Goal: Task Accomplishment & Management: Complete application form

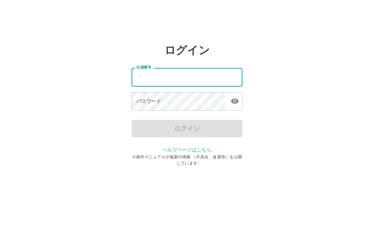
click at [153, 82] on input "社員番号" at bounding box center [187, 77] width 111 height 18
click at [198, 135] on div "ログイン" at bounding box center [187, 128] width 111 height 17
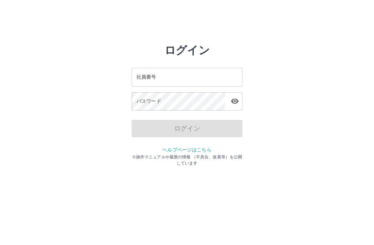
click at [162, 72] on input "社員番号" at bounding box center [187, 77] width 111 height 18
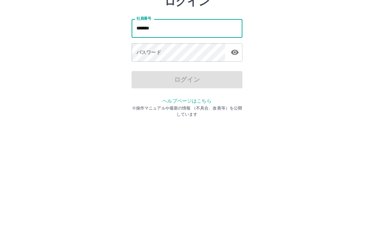
type input "*******"
click at [282, 44] on div "ログイン 社員番号 ******* 社員番号 パスワード パスワード ログイン ヘルプページはこちら ※操作マニュアルや最新の情報 （不具合、改善等）を公開し…" at bounding box center [187, 99] width 374 height 111
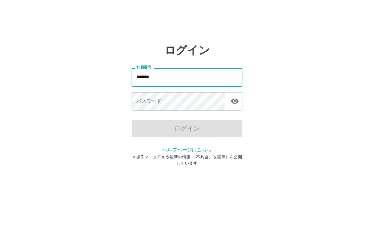
click at [144, 101] on div "パスワード パスワード" at bounding box center [187, 101] width 111 height 19
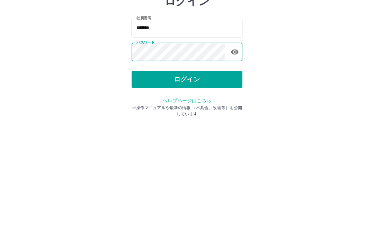
click at [272, 60] on div "ログイン 社員番号 ******* 社員番号 パスワード パスワード ログイン ヘルプページはこちら ※操作マニュアルや最新の情報 （不具合、改善等）を公開し…" at bounding box center [187, 99] width 374 height 111
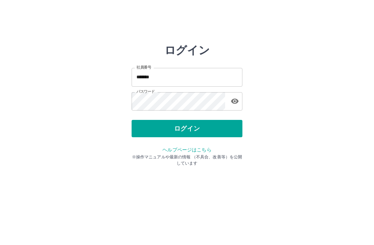
click at [183, 130] on button "ログイン" at bounding box center [187, 128] width 111 height 17
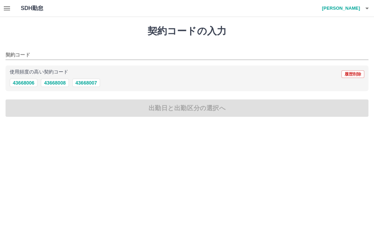
click at [88, 85] on button "43668007" at bounding box center [86, 83] width 28 height 8
type input "********"
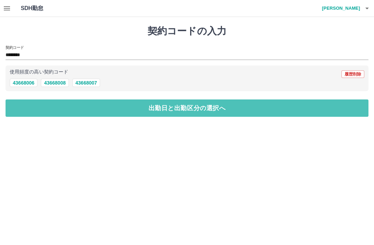
click at [187, 110] on button "出勤日と出勤区分の選択へ" at bounding box center [187, 107] width 363 height 17
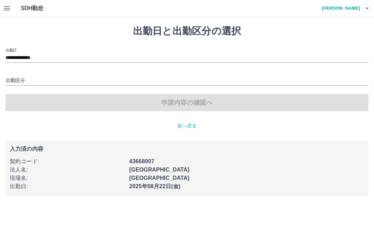
click at [199, 103] on div "申請内容の確認へ" at bounding box center [187, 102] width 363 height 17
click at [194, 103] on div "申請内容の確認へ" at bounding box center [187, 102] width 363 height 17
click at [204, 104] on div "申請内容の確認へ" at bounding box center [187, 102] width 363 height 17
click at [7, 7] on icon "button" at bounding box center [7, 8] width 8 height 8
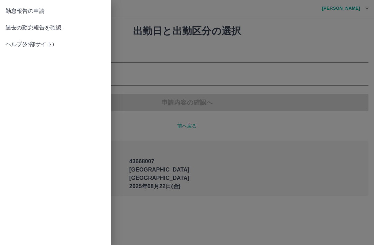
click at [42, 29] on span "過去の勤怠報告を確認" at bounding box center [56, 28] width 100 height 8
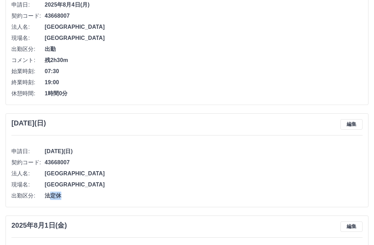
scroll to position [1725, 0]
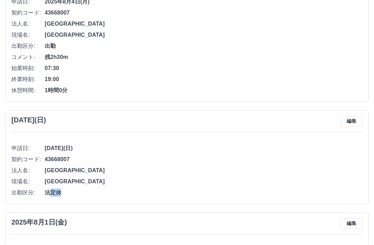
click at [318, 151] on span "[DATE](日)" at bounding box center [204, 148] width 318 height 8
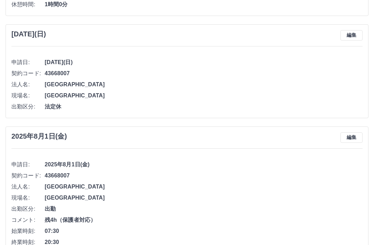
scroll to position [1816, 0]
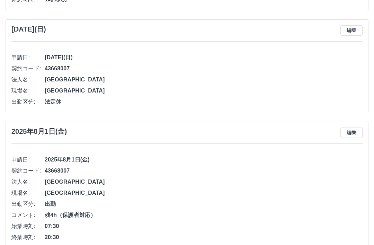
click at [142, 159] on span "2025年8月1日(金)" at bounding box center [204, 160] width 318 height 8
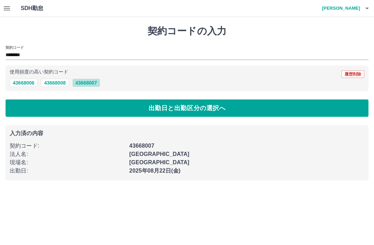
click at [90, 83] on button "43668007" at bounding box center [86, 83] width 28 height 8
click at [172, 109] on button "出勤日と出勤区分の選択へ" at bounding box center [187, 107] width 363 height 17
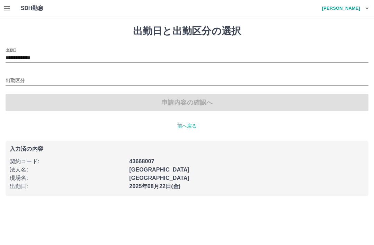
click at [11, 10] on icon "button" at bounding box center [7, 8] width 8 height 8
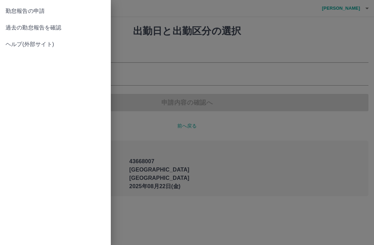
click at [45, 28] on span "過去の勤怠報告を確認" at bounding box center [56, 28] width 100 height 8
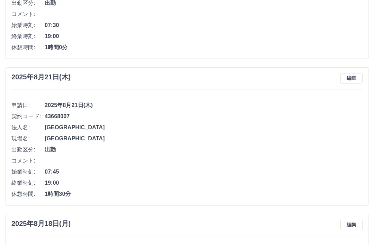
scroll to position [143, 0]
click at [147, 158] on li "コメント:" at bounding box center [186, 160] width 351 height 11
